Goal: Transaction & Acquisition: Purchase product/service

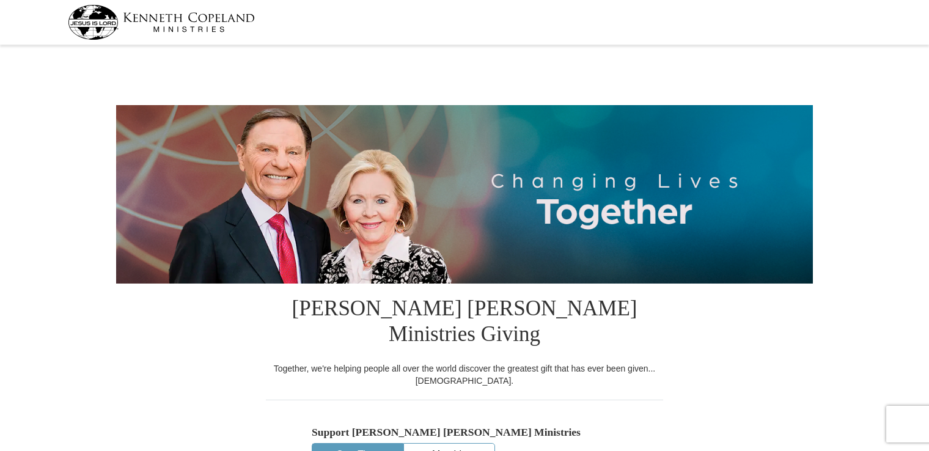
select select "[GEOGRAPHIC_DATA]"
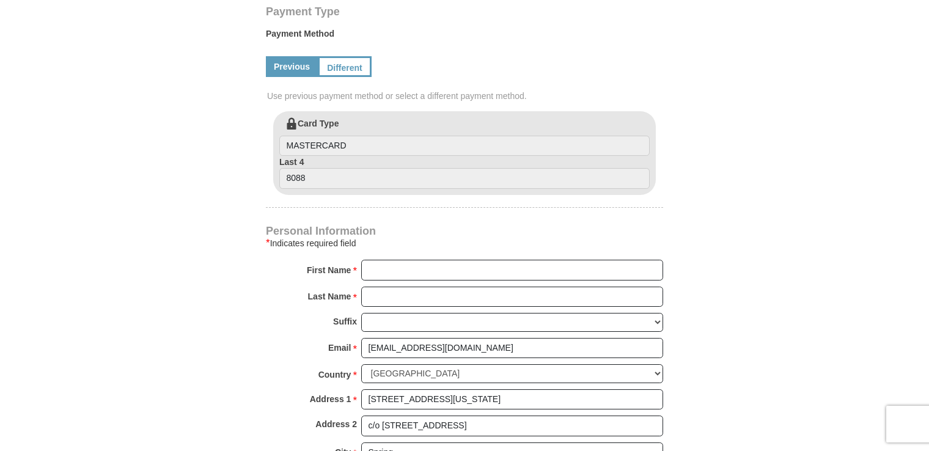
scroll to position [611, 0]
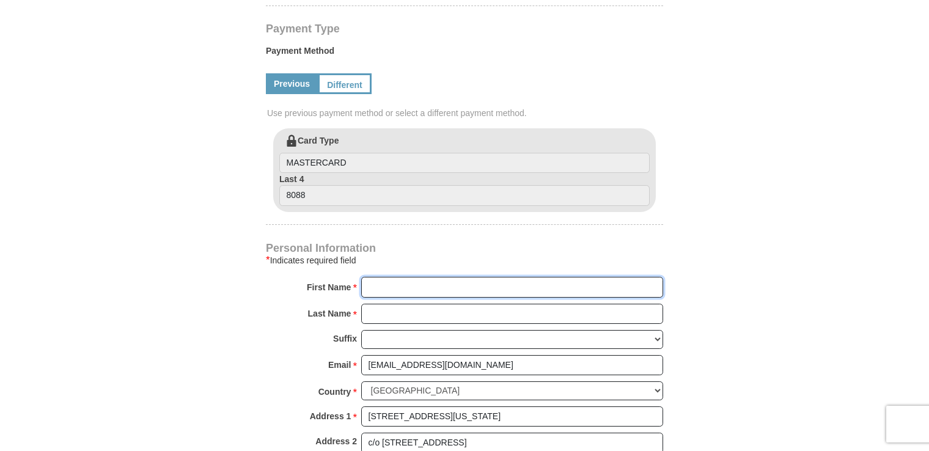
click at [424, 277] on input "First Name *" at bounding box center [512, 287] width 302 height 21
type input "Joanne"
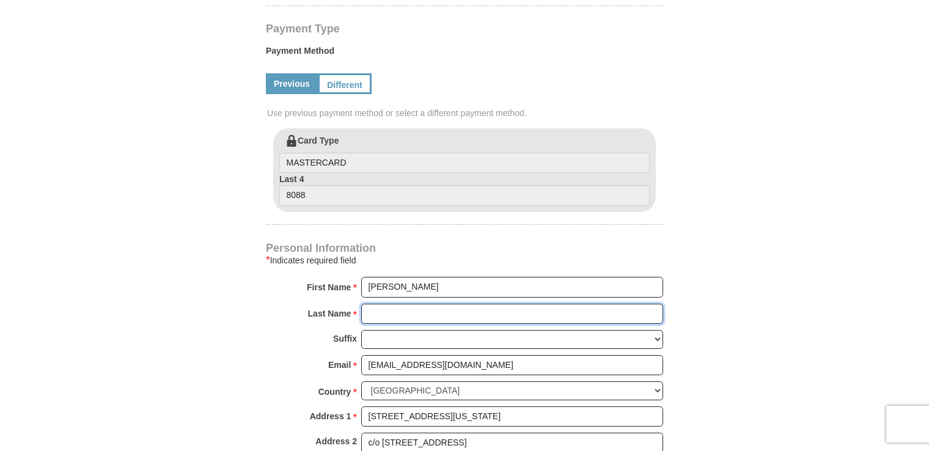
type input "Bolden"
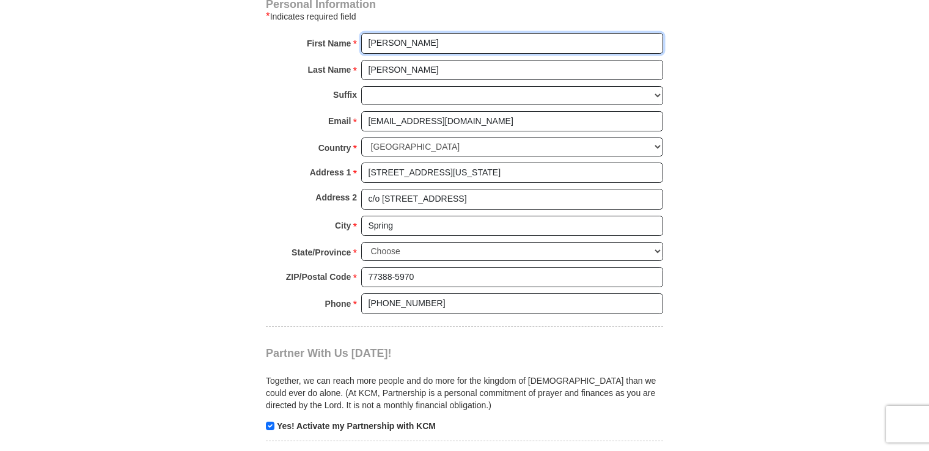
scroll to position [856, 0]
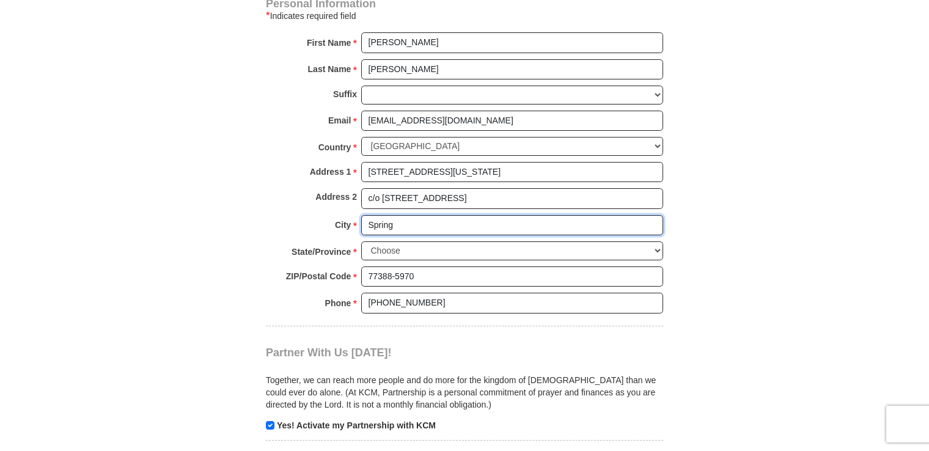
drag, startPoint x: 409, startPoint y: 216, endPoint x: 362, endPoint y: 214, distance: 46.5
click at [362, 215] on input "Spring" at bounding box center [512, 225] width 302 height 21
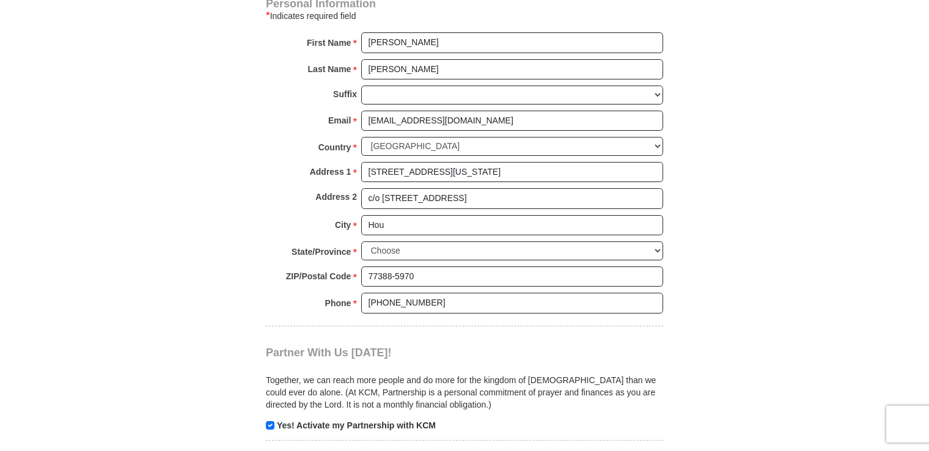
click at [834, 251] on body "Kenneth Copeland Ministries Giving Together, we're helping people all over the …" at bounding box center [464, 297] width 929 height 2306
drag, startPoint x: 386, startPoint y: 214, endPoint x: 370, endPoint y: 214, distance: 16.5
click at [370, 215] on input "Hou" at bounding box center [512, 225] width 302 height 21
drag, startPoint x: 400, startPoint y: 210, endPoint x: 356, endPoint y: 210, distance: 44.0
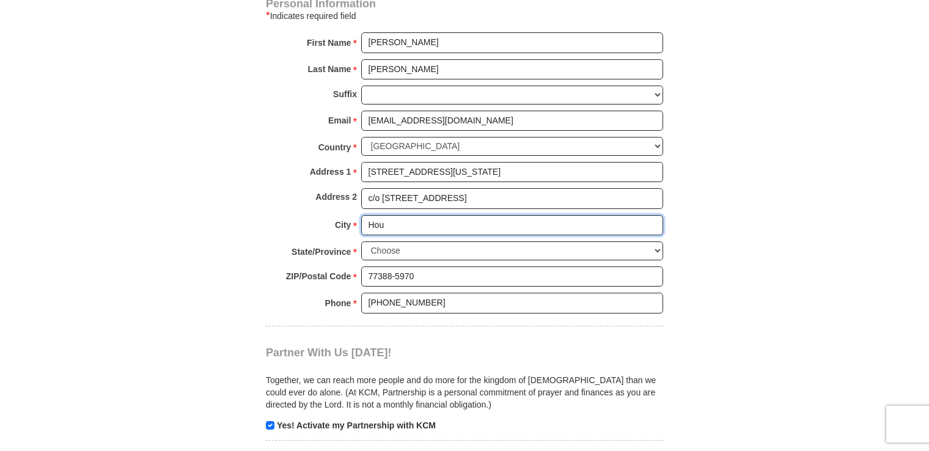
click at [356, 215] on div "City * Hou Please enter City" at bounding box center [464, 228] width 397 height 27
type input "S"
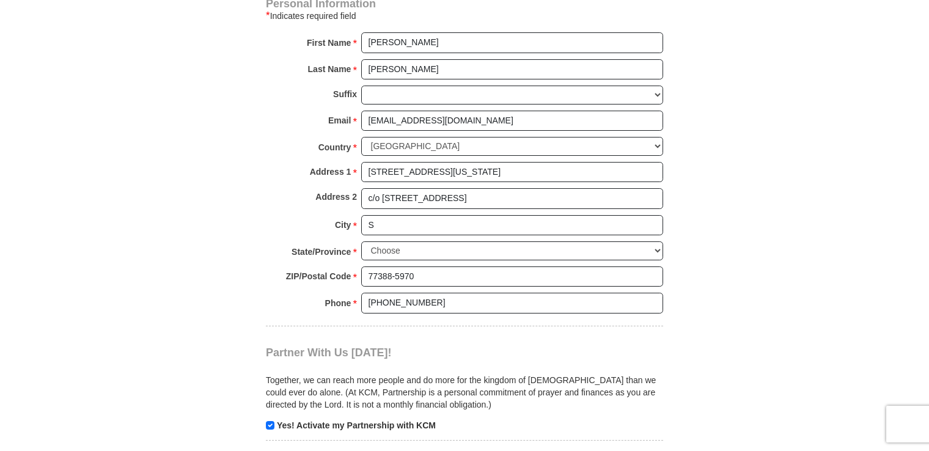
drag, startPoint x: 830, startPoint y: 350, endPoint x: 824, endPoint y: 352, distance: 7.2
click at [827, 351] on body "Kenneth Copeland Ministries Giving Together, we're helping people all over the …" at bounding box center [464, 297] width 929 height 2306
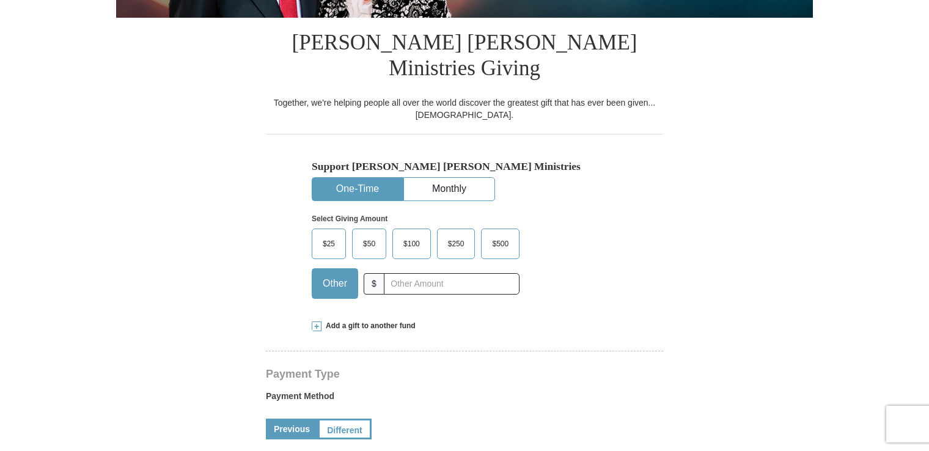
scroll to position [244, 0]
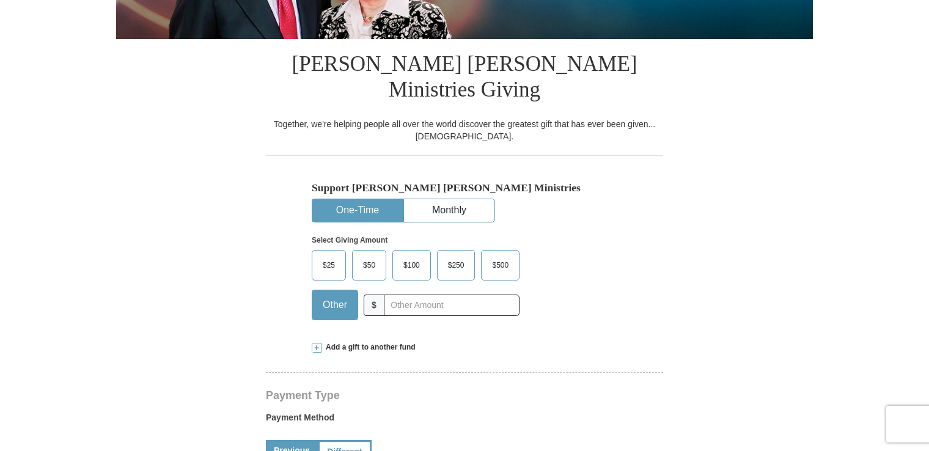
click at [418, 256] on span "$100" at bounding box center [411, 265] width 29 height 18
click at [0, 0] on input "$100" at bounding box center [0, 0] width 0 height 0
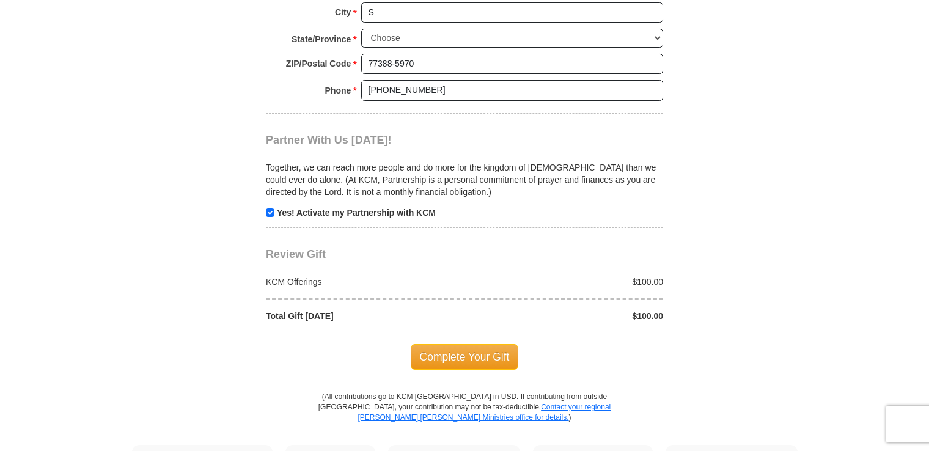
scroll to position [1100, 0]
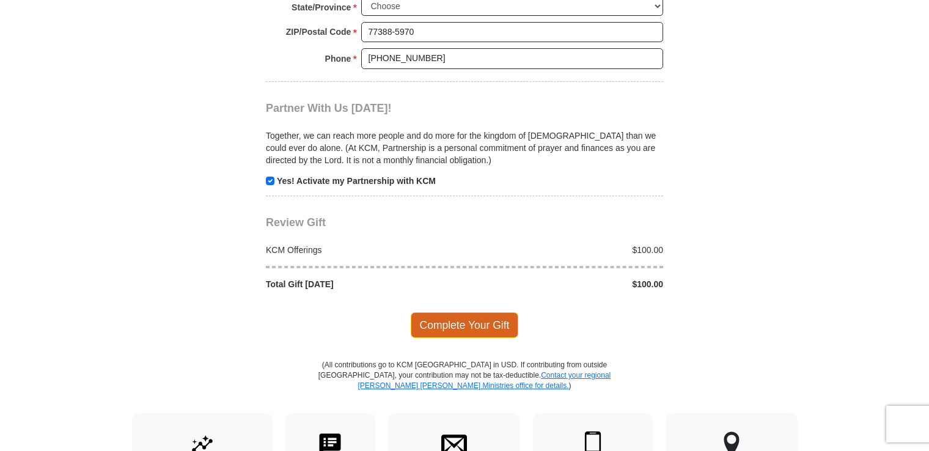
click at [482, 318] on span "Complete Your Gift" at bounding box center [465, 325] width 108 height 26
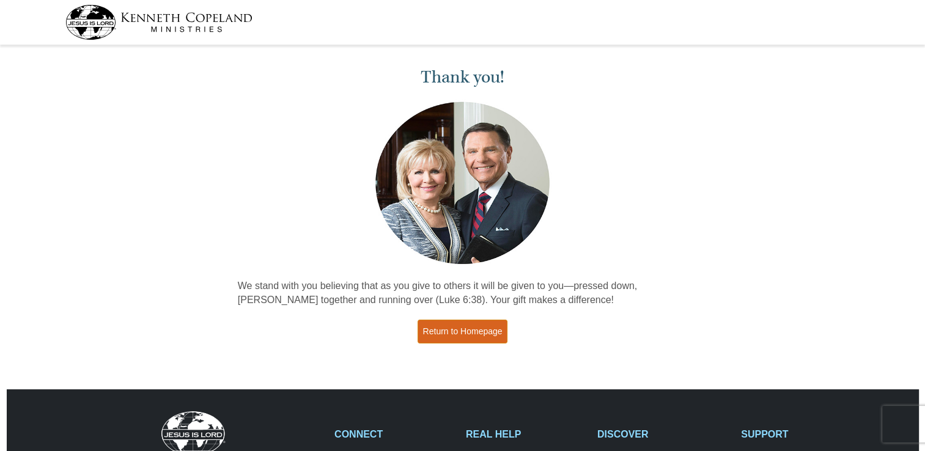
click at [488, 337] on link "Return to Homepage" at bounding box center [462, 332] width 90 height 24
